Goal: Task Accomplishment & Management: Use online tool/utility

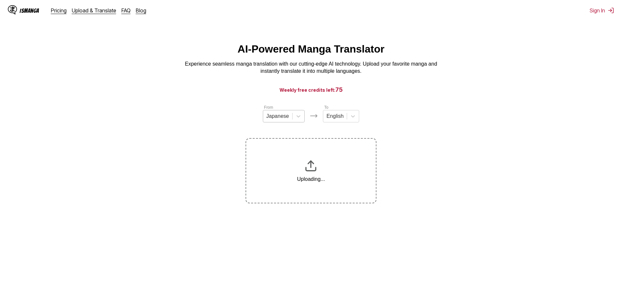
click at [280, 118] on div at bounding box center [277, 116] width 23 height 7
click at [270, 148] on div "Korean" at bounding box center [284, 142] width 42 height 11
click at [314, 93] on h3 "Weekly free credits left: 75" at bounding box center [311, 90] width 590 height 8
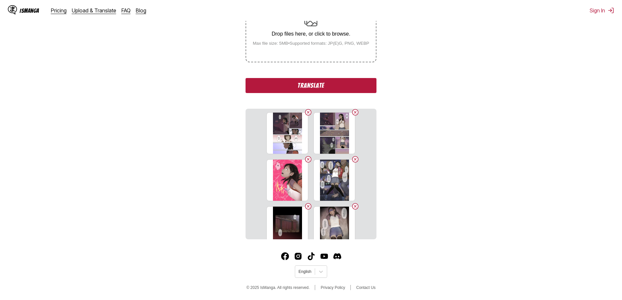
scroll to position [131, 0]
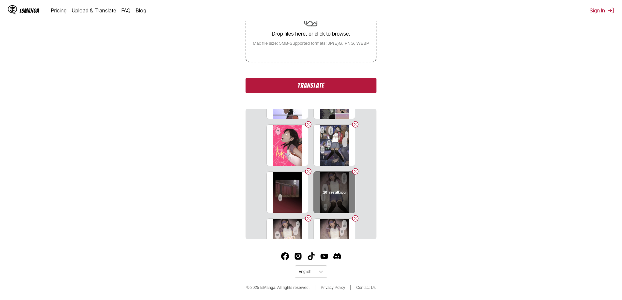
click at [330, 188] on div "10_result.jpg" at bounding box center [334, 192] width 42 height 42
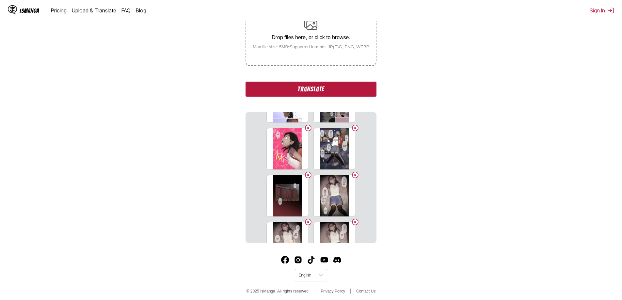
scroll to position [142, 0]
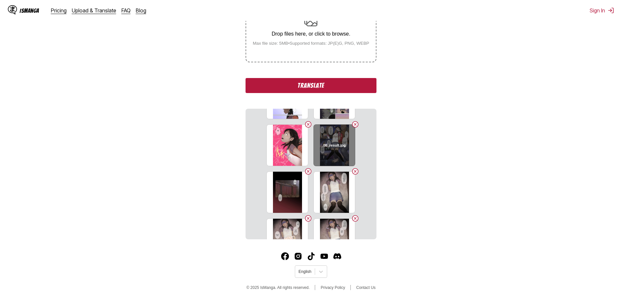
click at [329, 143] on h6 "08_result.jpg" at bounding box center [334, 145] width 23 height 4
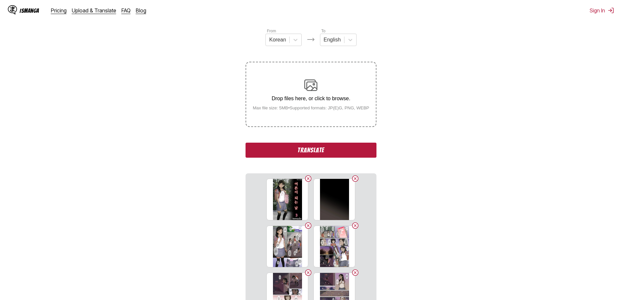
scroll to position [11, 0]
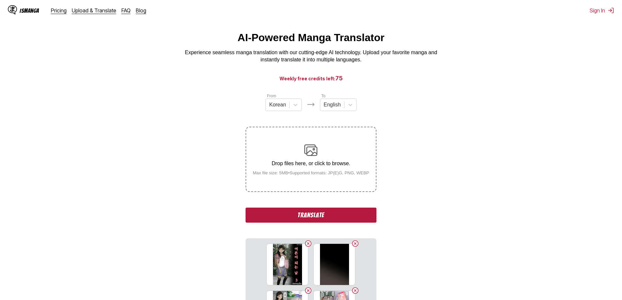
click at [321, 215] on button "Translate" at bounding box center [310, 215] width 131 height 15
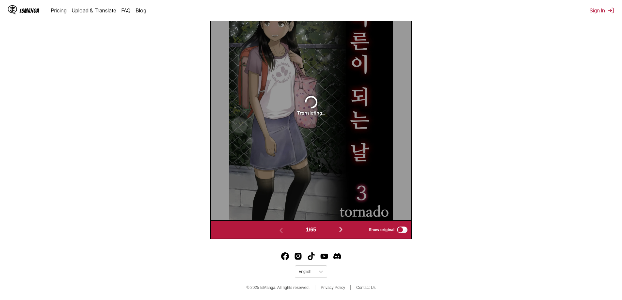
scroll to position [207, 0]
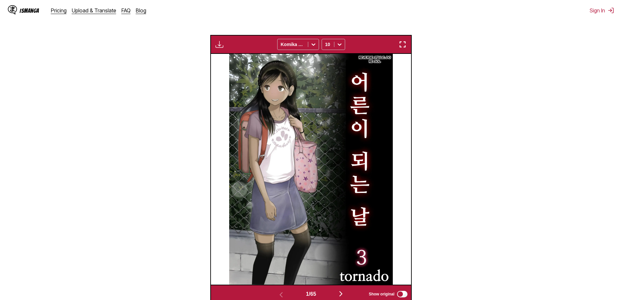
drag, startPoint x: 361, startPoint y: 162, endPoint x: 461, endPoint y: 201, distance: 107.6
click at [461, 201] on section "From Korean To English Drop files here, or click to browse. Max file size: 5MB …" at bounding box center [310, 100] width 611 height 407
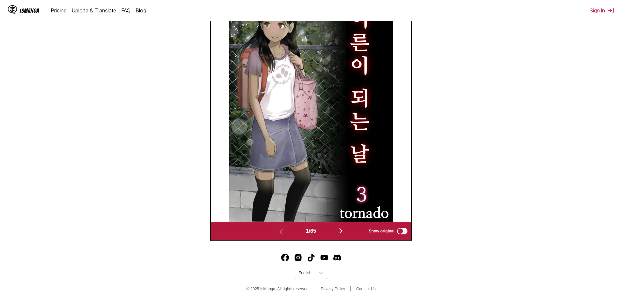
scroll to position [273, 0]
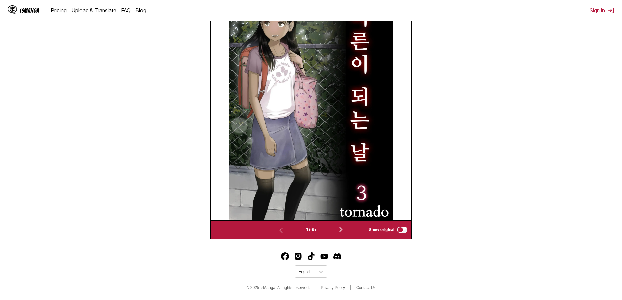
click at [345, 226] on img "button" at bounding box center [341, 230] width 8 height 8
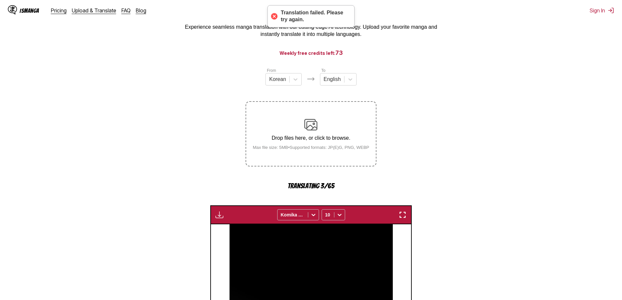
scroll to position [34, 0]
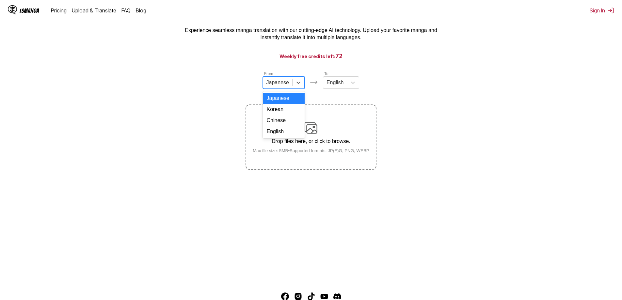
click at [281, 86] on div at bounding box center [277, 82] width 23 height 7
click at [278, 112] on div "Korean" at bounding box center [284, 109] width 42 height 11
click at [208, 138] on section "From Korean To English Drop files here, or click to browse. Max file size: 5MB …" at bounding box center [310, 119] width 611 height 99
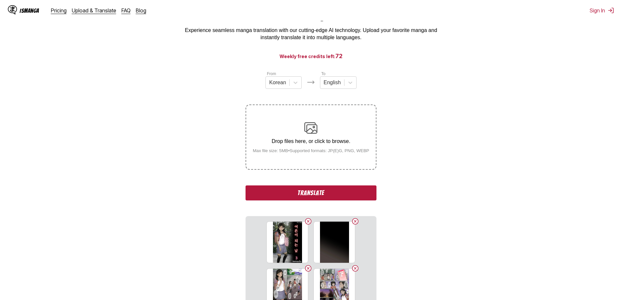
click at [479, 199] on section "From Korean To English Drop files here, or click to browse. Max file size: 5MB …" at bounding box center [310, 208] width 611 height 276
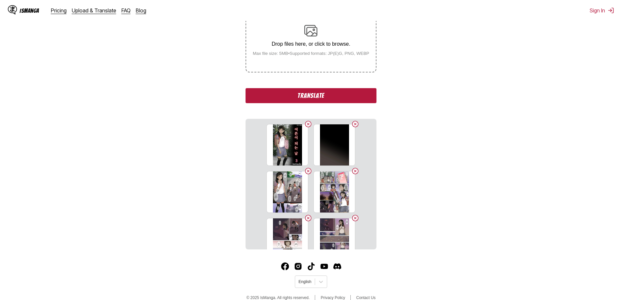
scroll to position [132, 0]
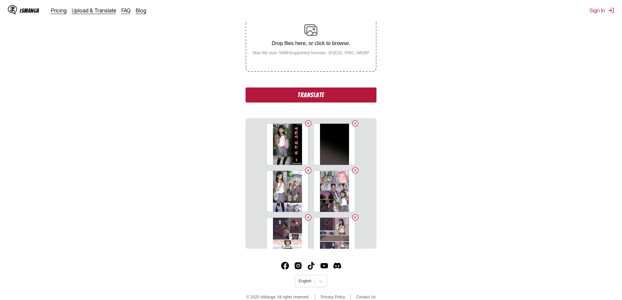
click at [327, 100] on button "Translate" at bounding box center [310, 94] width 131 height 15
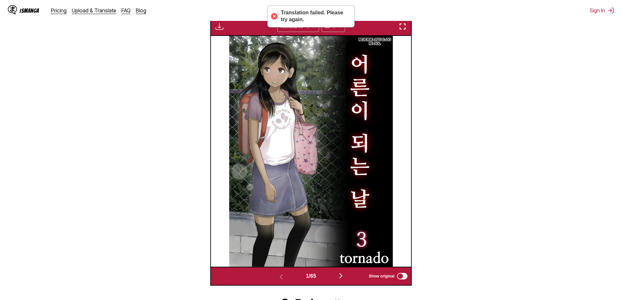
scroll to position [226, 0]
click at [105, 171] on section "From Korean To English Drop files here, or click to browse. Max file size: 5MB …" at bounding box center [310, 82] width 611 height 407
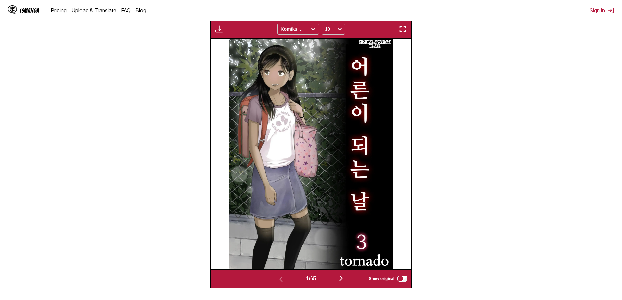
scroll to position [207, 0]
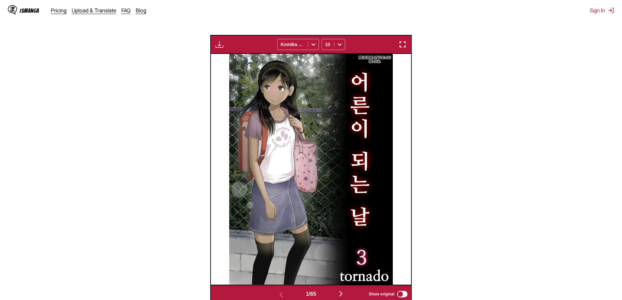
click at [345, 295] on img "button" at bounding box center [341, 294] width 8 height 8
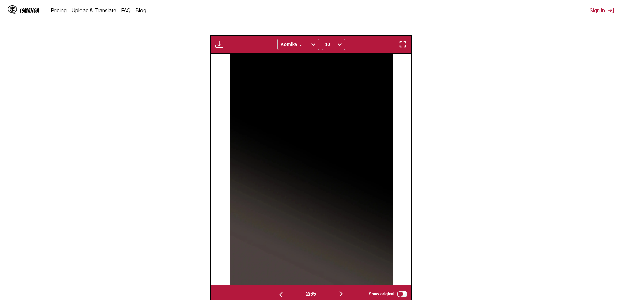
scroll to position [240, 0]
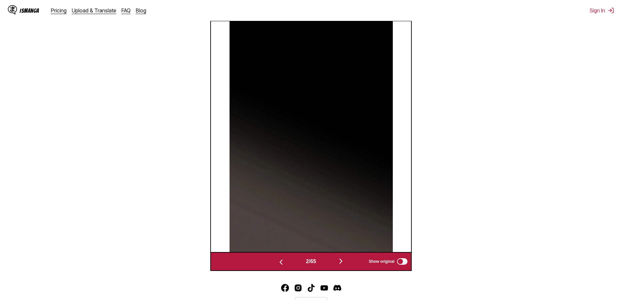
click at [345, 264] on img "button" at bounding box center [341, 261] width 8 height 8
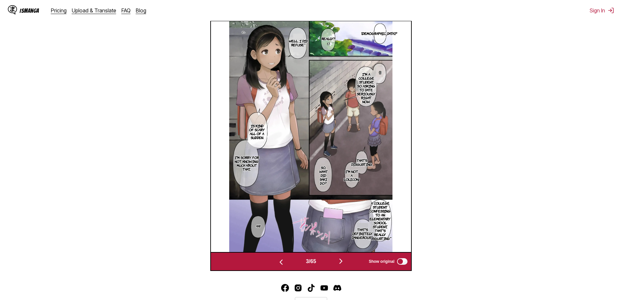
click at [344, 262] on img "button" at bounding box center [341, 261] width 8 height 8
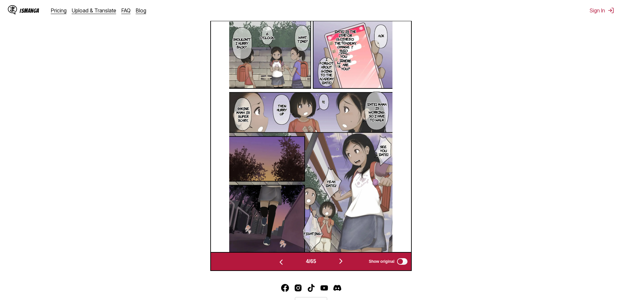
click at [344, 262] on img "button" at bounding box center [341, 261] width 8 height 8
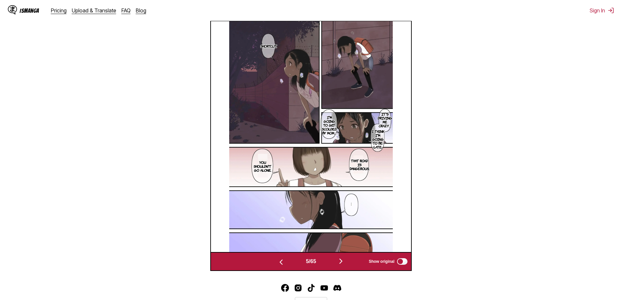
click at [338, 262] on button "button" at bounding box center [340, 261] width 39 height 9
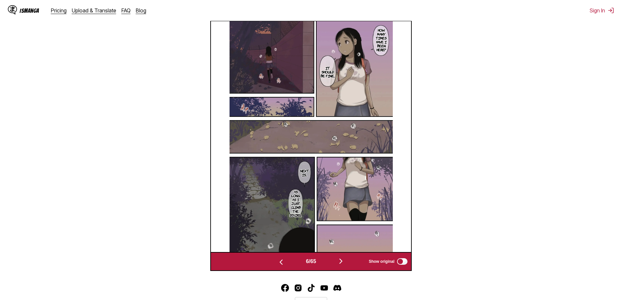
click at [344, 265] on img "button" at bounding box center [341, 261] width 8 height 8
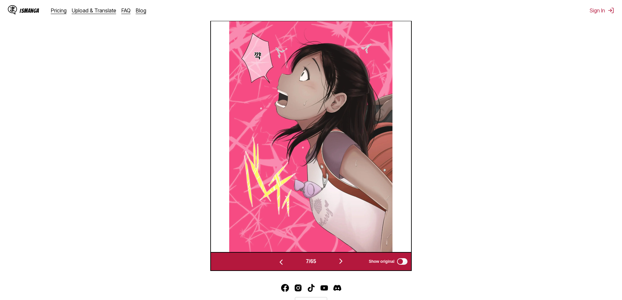
click at [343, 264] on img "button" at bounding box center [341, 261] width 8 height 8
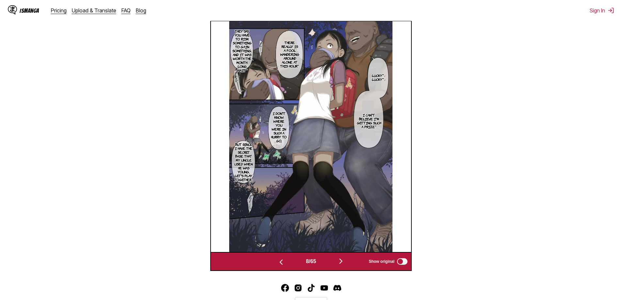
click at [339, 258] on img "button" at bounding box center [341, 261] width 8 height 8
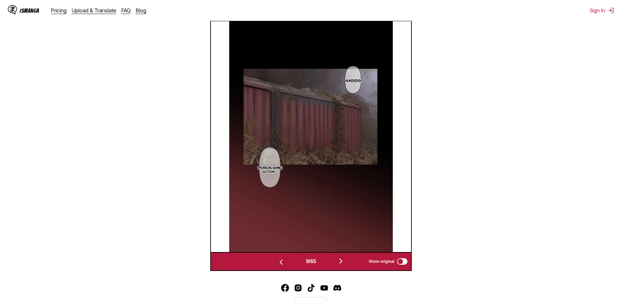
click at [345, 263] on img "button" at bounding box center [341, 261] width 8 height 8
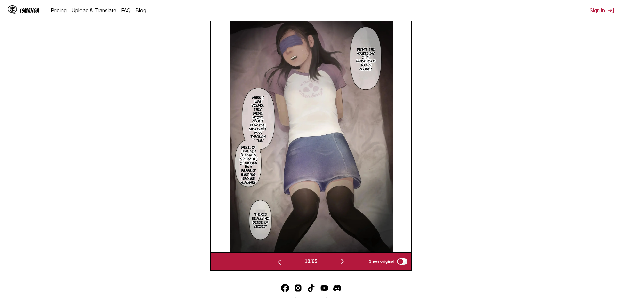
click at [346, 260] on img "button" at bounding box center [342, 261] width 8 height 8
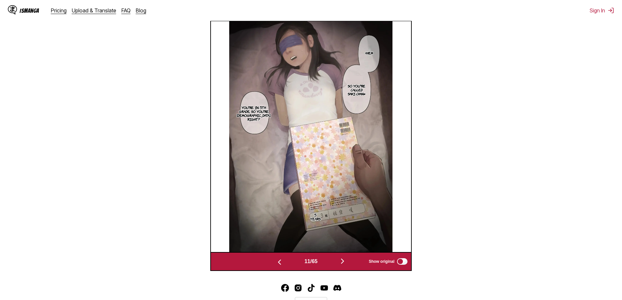
click at [342, 262] on img "button" at bounding box center [342, 261] width 8 height 8
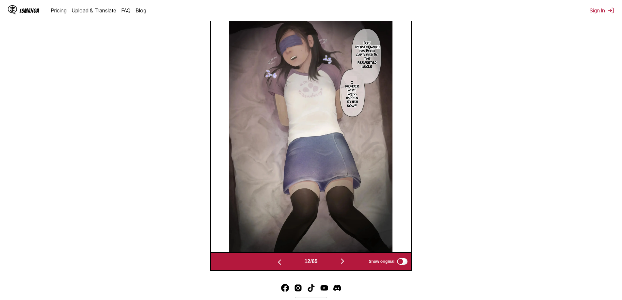
click at [123, 162] on section "From Korean To English Drop files here, or click to browse. Max file size: 5MB …" at bounding box center [310, 67] width 611 height 407
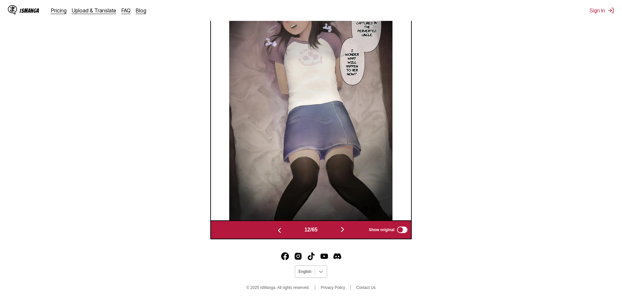
click at [320, 272] on icon at bounding box center [321, 272] width 4 height 2
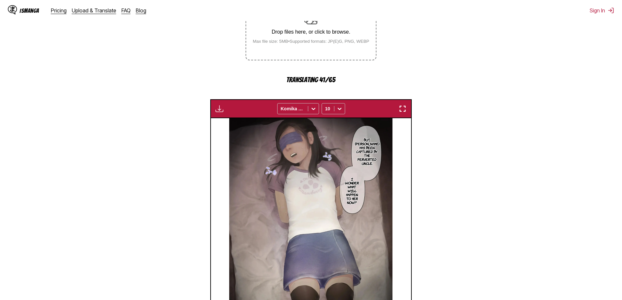
scroll to position [175, 0]
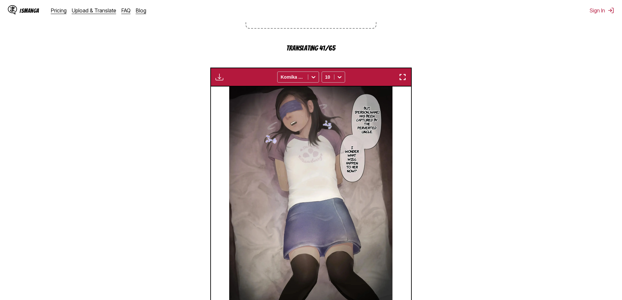
click at [222, 76] on img "button" at bounding box center [219, 77] width 8 height 8
click at [167, 122] on section "From Korean To English Drop files here, or click to browse. Max file size: 5MB …" at bounding box center [310, 133] width 611 height 407
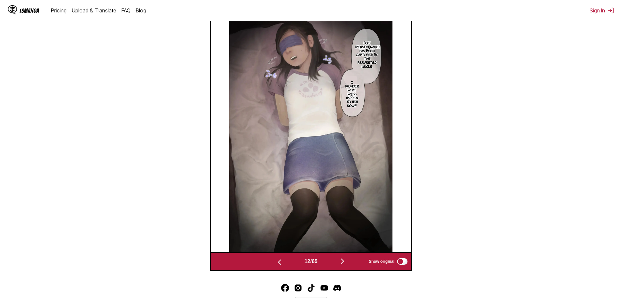
click at [344, 264] on img "button" at bounding box center [342, 261] width 8 height 8
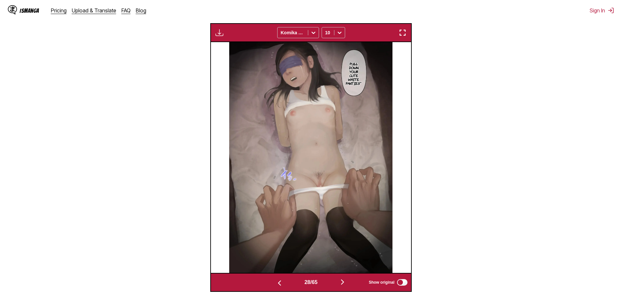
scroll to position [0, 5604]
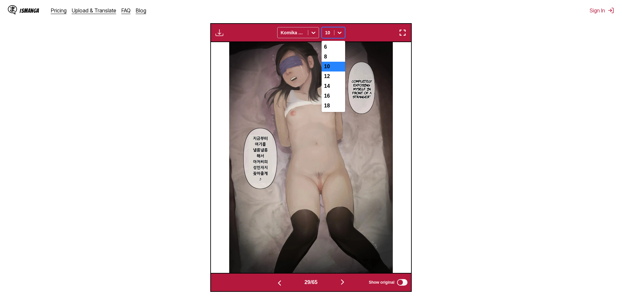
click at [337, 32] on icon at bounding box center [339, 32] width 7 height 7
click at [334, 81] on div "12" at bounding box center [332, 76] width 23 height 10
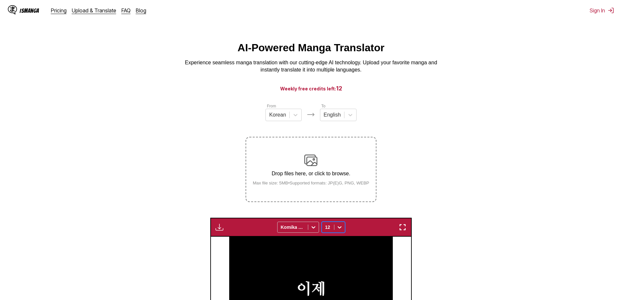
scroll to position [0, 0]
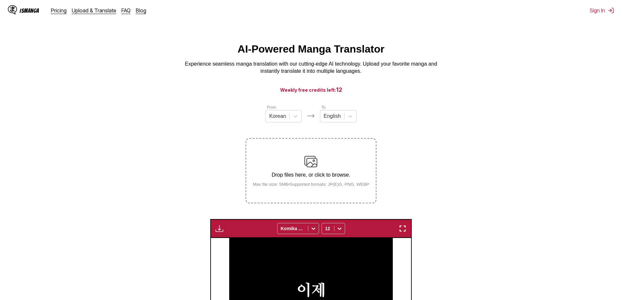
drag, startPoint x: 211, startPoint y: 75, endPoint x: 148, endPoint y: 79, distance: 62.4
click at [148, 79] on main "AI-Powered Manga Translator Experience seamless manga translation with our cutt…" at bounding box center [311, 265] width 622 height 444
click at [124, 11] on link "FAQ" at bounding box center [125, 10] width 9 height 7
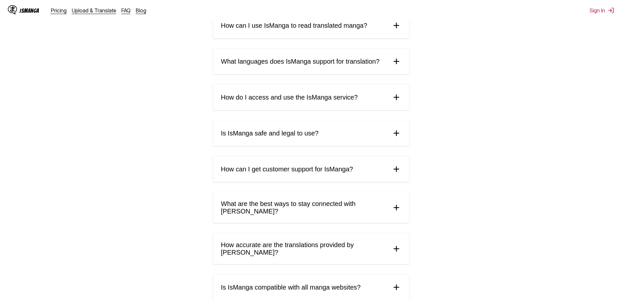
scroll to position [98, 0]
